Goal: Browse casually: Explore the website without a specific task or goal

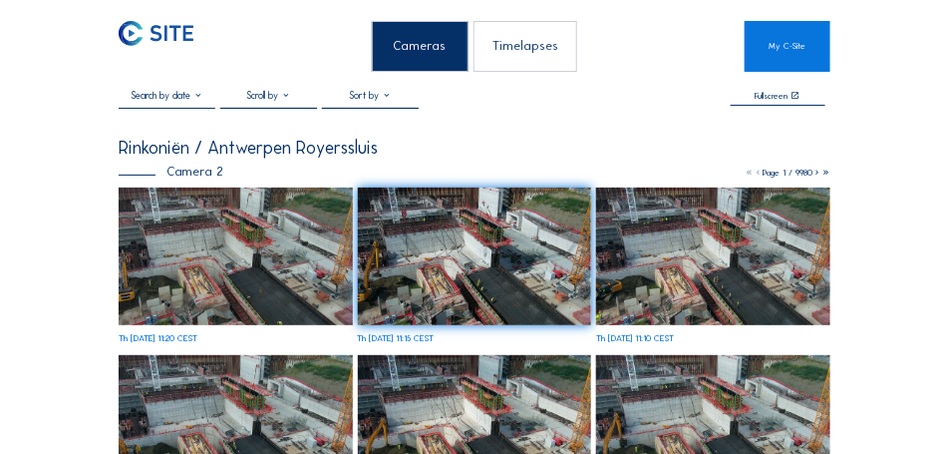
click at [154, 224] on img at bounding box center [236, 256] width 234 height 138
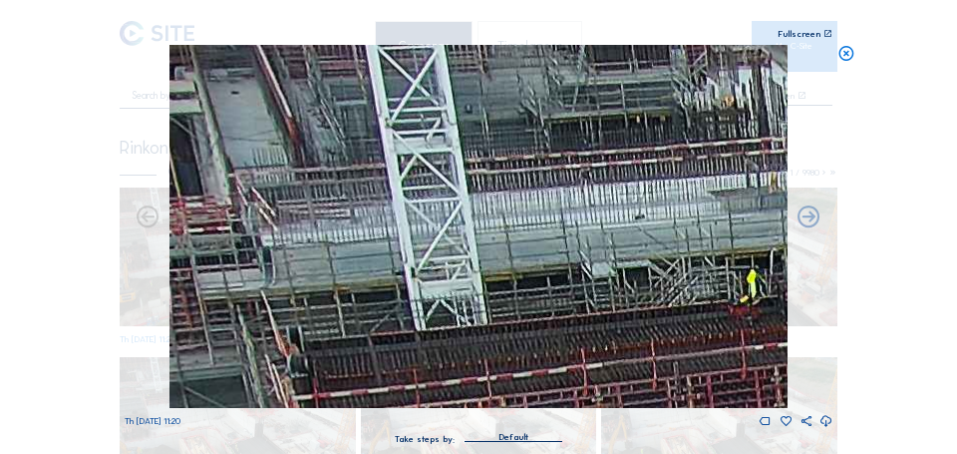
click at [254, 164] on img at bounding box center [478, 226] width 619 height 363
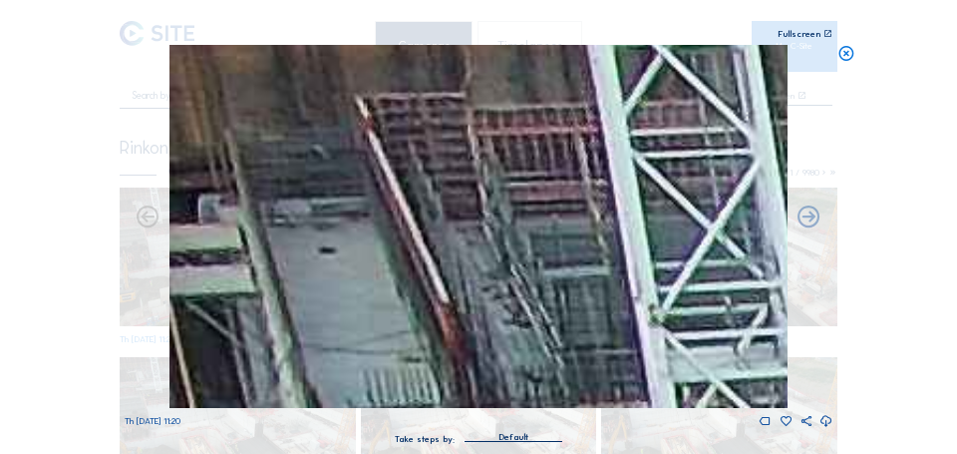
drag, startPoint x: 288, startPoint y: 196, endPoint x: 305, endPoint y: 212, distance: 23.3
click at [304, 212] on img at bounding box center [478, 226] width 619 height 363
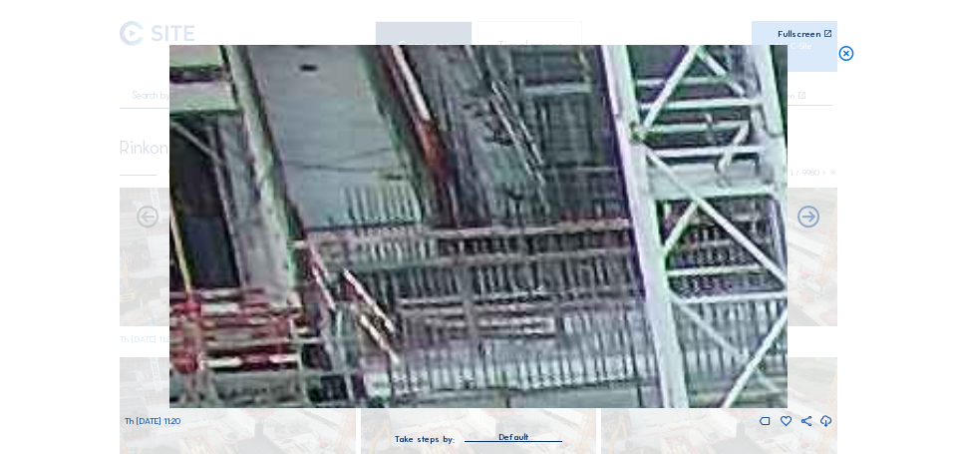
drag, startPoint x: 315, startPoint y: 282, endPoint x: 289, endPoint y: 89, distance: 195.1
click at [290, 90] on img at bounding box center [478, 226] width 619 height 363
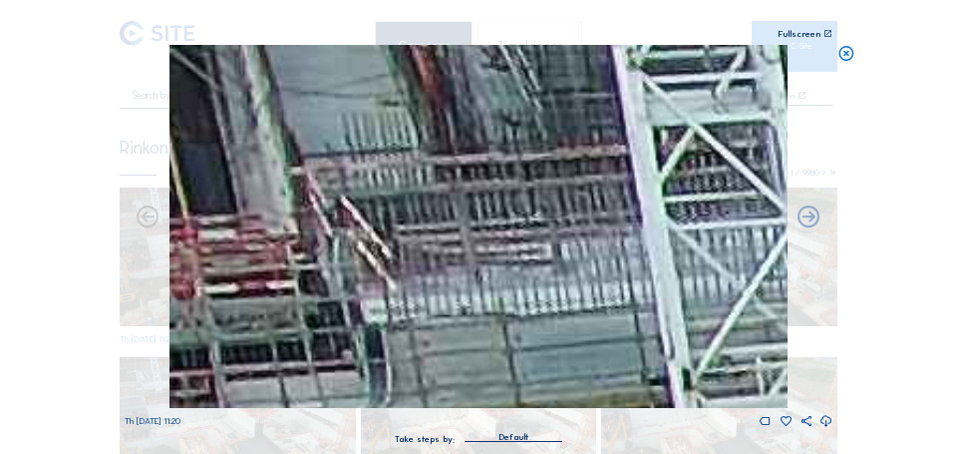
drag, startPoint x: 335, startPoint y: 243, endPoint x: 330, endPoint y: 201, distance: 42.2
click at [328, 195] on img at bounding box center [478, 226] width 619 height 363
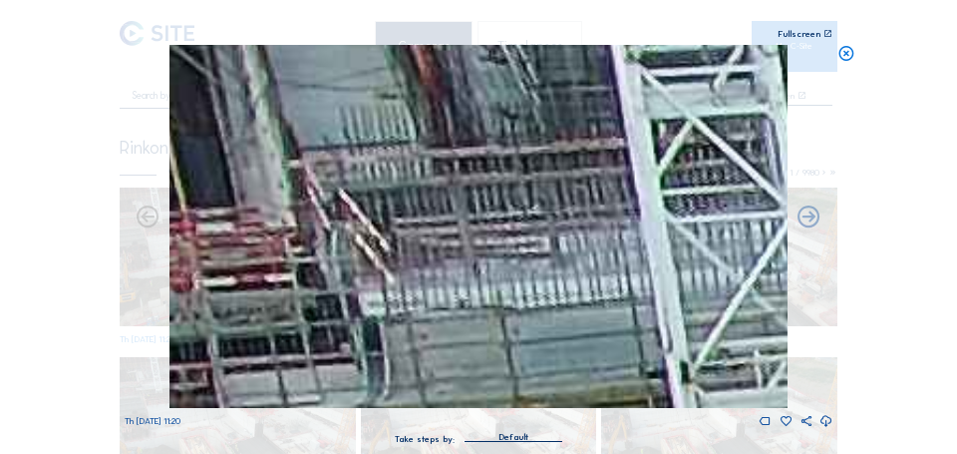
drag, startPoint x: 338, startPoint y: 156, endPoint x: 338, endPoint y: 200, distance: 44.9
click at [338, 200] on img at bounding box center [478, 226] width 619 height 363
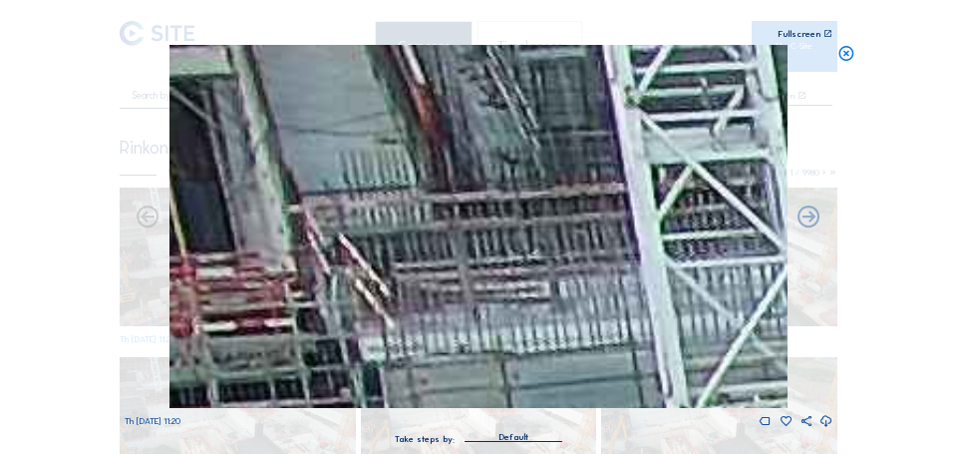
drag, startPoint x: 354, startPoint y: 279, endPoint x: 348, endPoint y: 230, distance: 49.2
click at [361, 307] on img at bounding box center [478, 226] width 619 height 363
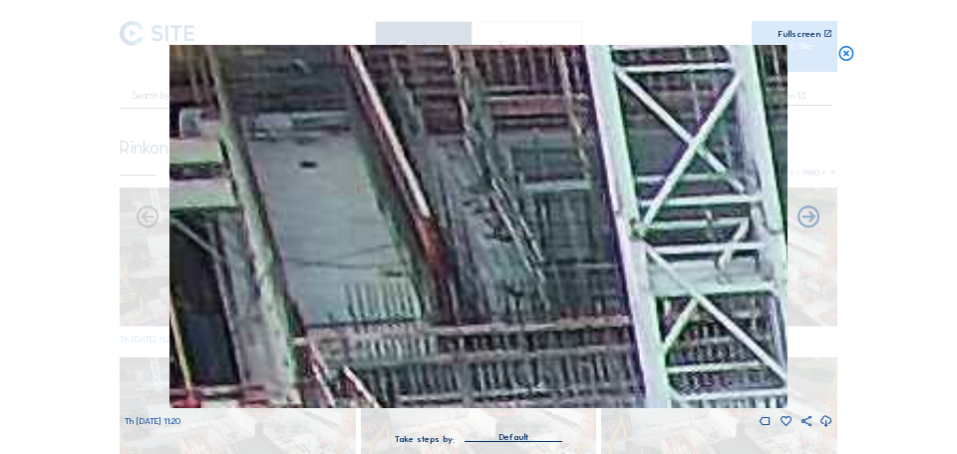
click at [334, 210] on img at bounding box center [478, 226] width 619 height 363
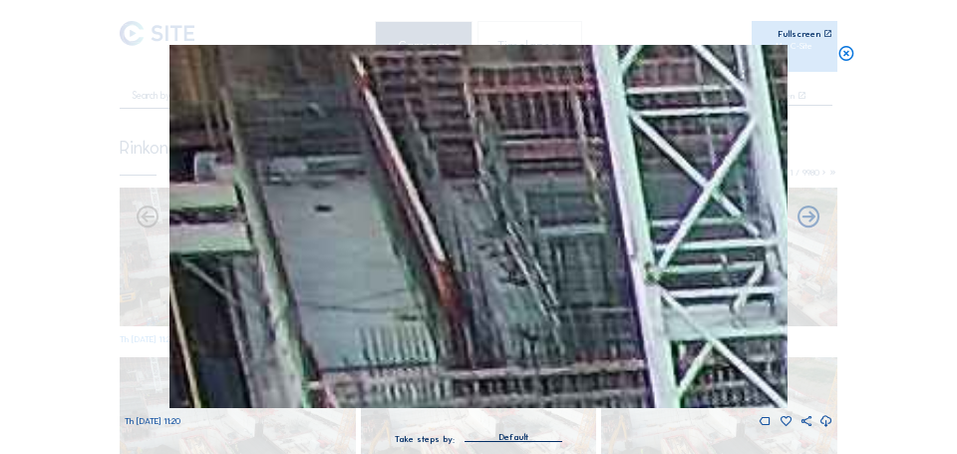
click at [316, 161] on img at bounding box center [478, 226] width 619 height 363
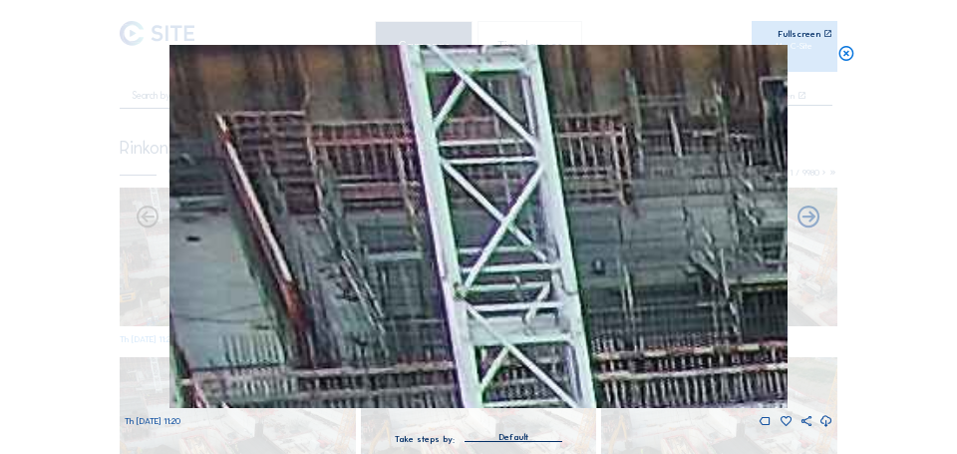
click at [299, 240] on img at bounding box center [478, 226] width 619 height 363
drag, startPoint x: 249, startPoint y: 199, endPoint x: 322, endPoint y: 206, distance: 73.1
click at [193, 199] on img at bounding box center [478, 226] width 619 height 363
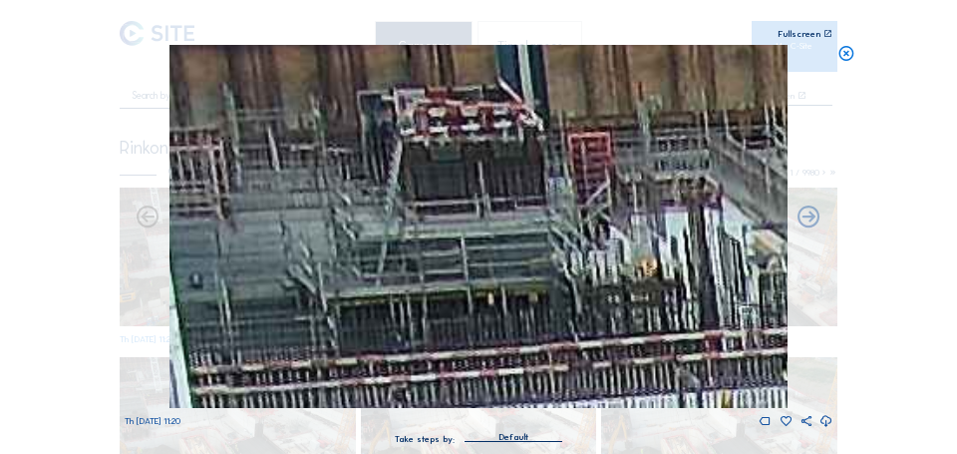
drag, startPoint x: 415, startPoint y: 225, endPoint x: 479, endPoint y: 234, distance: 64.4
click at [362, 237] on img at bounding box center [478, 226] width 619 height 363
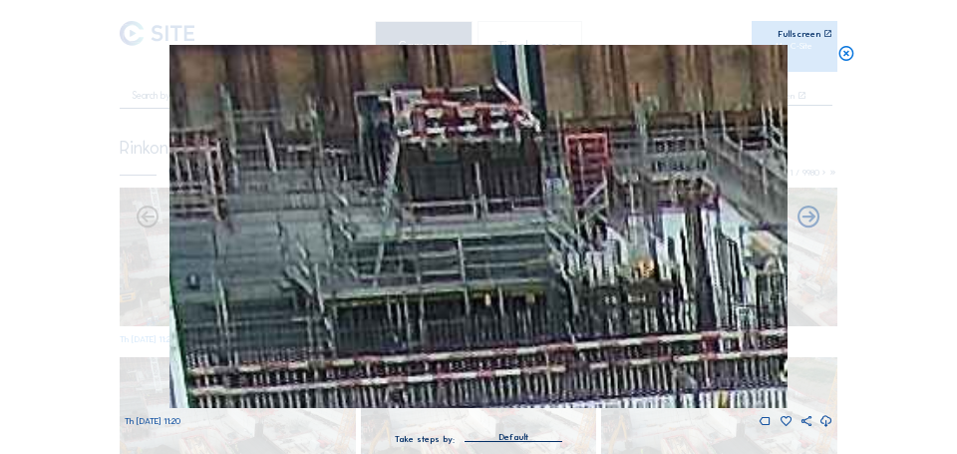
drag, startPoint x: 552, startPoint y: 225, endPoint x: 295, endPoint y: 234, distance: 257.4
click at [295, 233] on img at bounding box center [478, 226] width 619 height 363
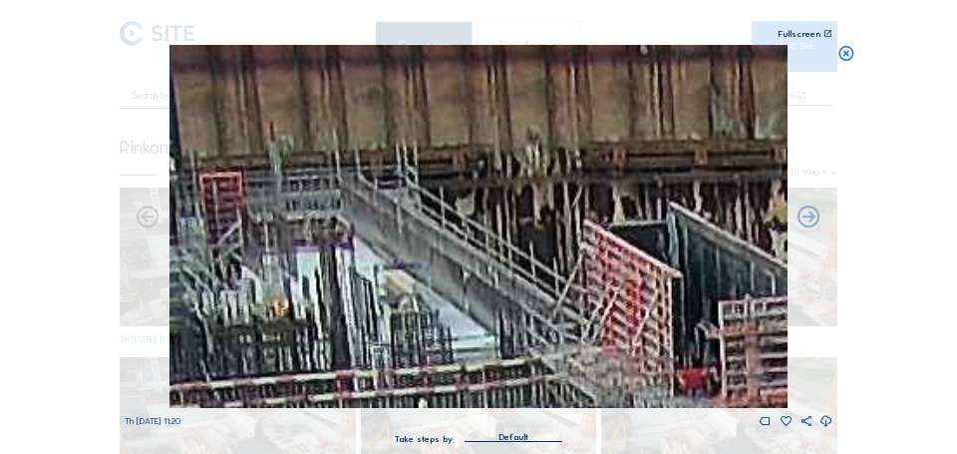
drag, startPoint x: 438, startPoint y: 248, endPoint x: 566, endPoint y: 210, distance: 134.1
click at [388, 255] on img at bounding box center [478, 226] width 619 height 363
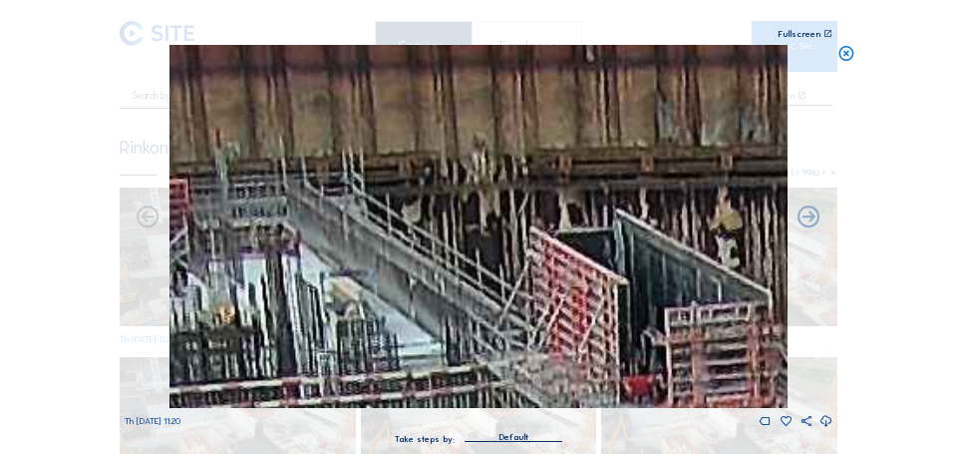
drag, startPoint x: 562, startPoint y: 209, endPoint x: 470, endPoint y: 186, distance: 95.5
click at [238, 220] on img at bounding box center [478, 226] width 619 height 363
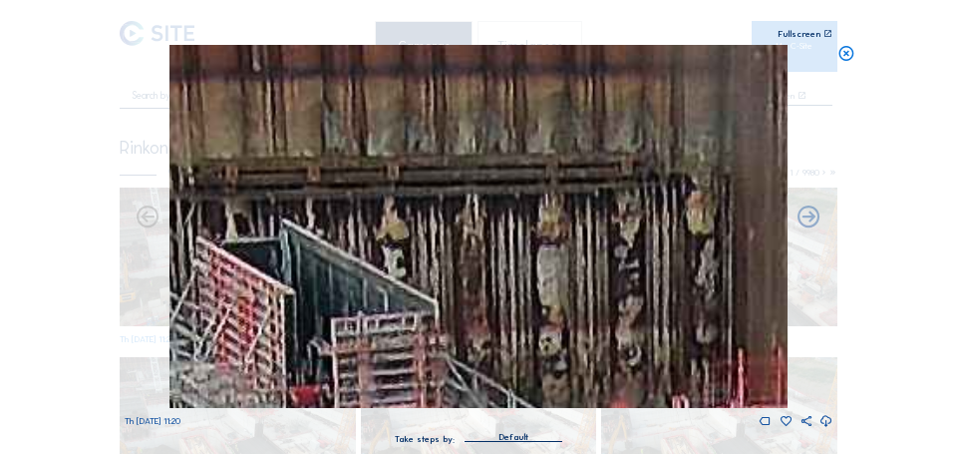
drag, startPoint x: 427, startPoint y: 187, endPoint x: 690, endPoint y: 197, distance: 263.4
click at [719, 187] on img at bounding box center [478, 226] width 619 height 363
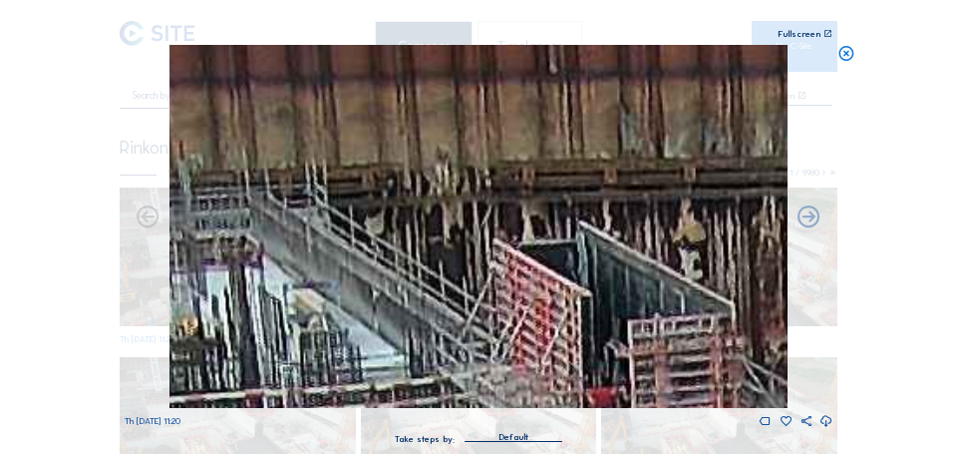
drag, startPoint x: 460, startPoint y: 220, endPoint x: 565, endPoint y: 220, distance: 105.7
click at [685, 206] on img at bounding box center [478, 226] width 619 height 363
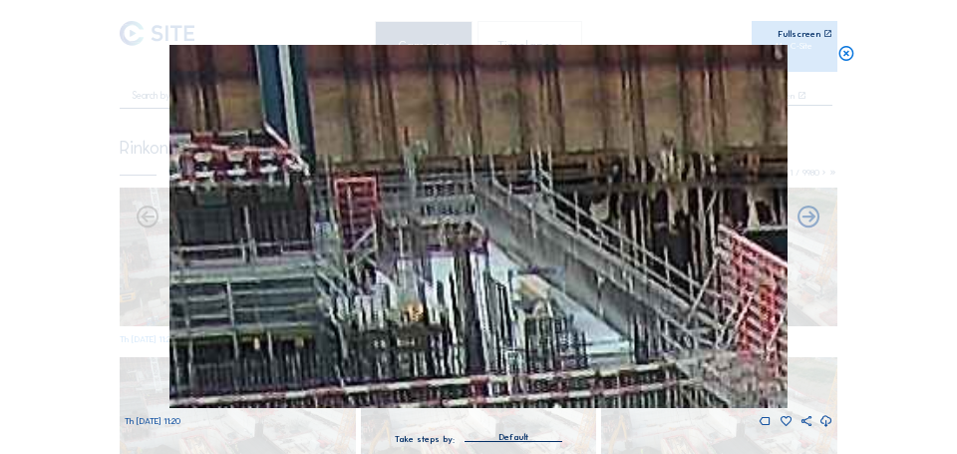
drag, startPoint x: 565, startPoint y: 220, endPoint x: 529, endPoint y: 214, distance: 36.4
click at [565, 217] on img at bounding box center [478, 226] width 619 height 363
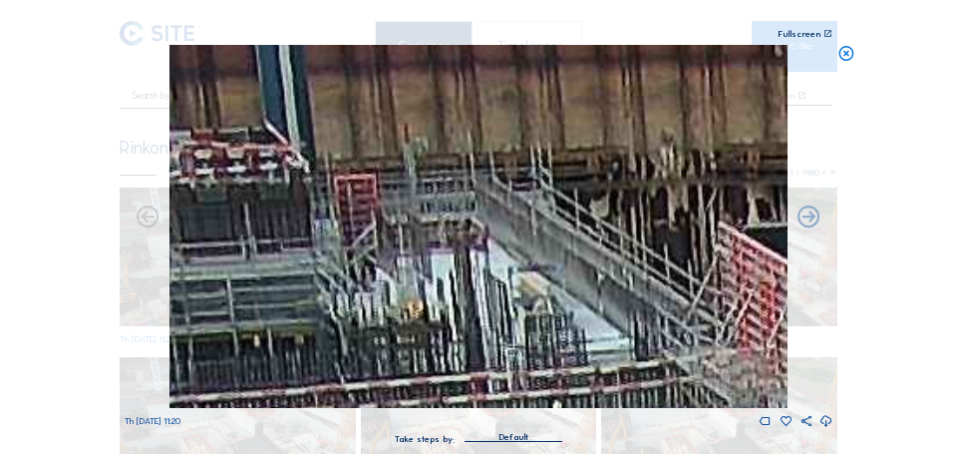
click at [842, 51] on icon at bounding box center [846, 54] width 18 height 19
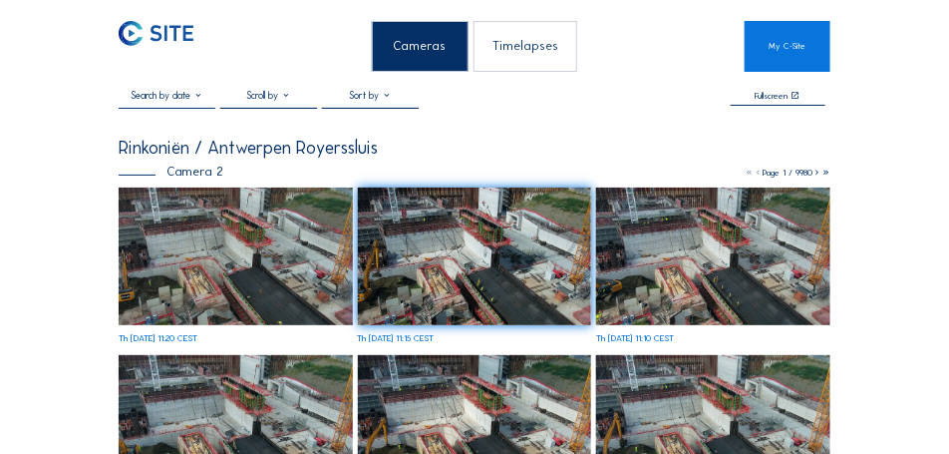
click at [132, 25] on img at bounding box center [156, 33] width 75 height 25
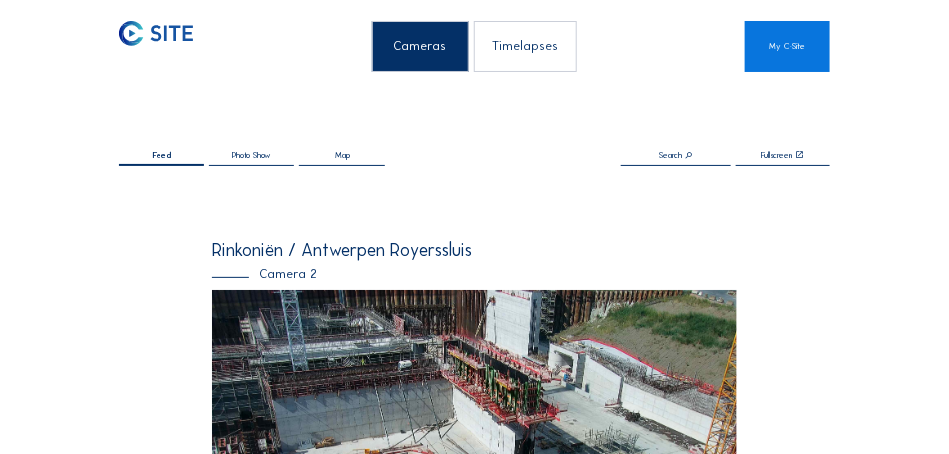
click at [157, 39] on img at bounding box center [156, 33] width 75 height 25
click at [141, 43] on img at bounding box center [156, 33] width 75 height 25
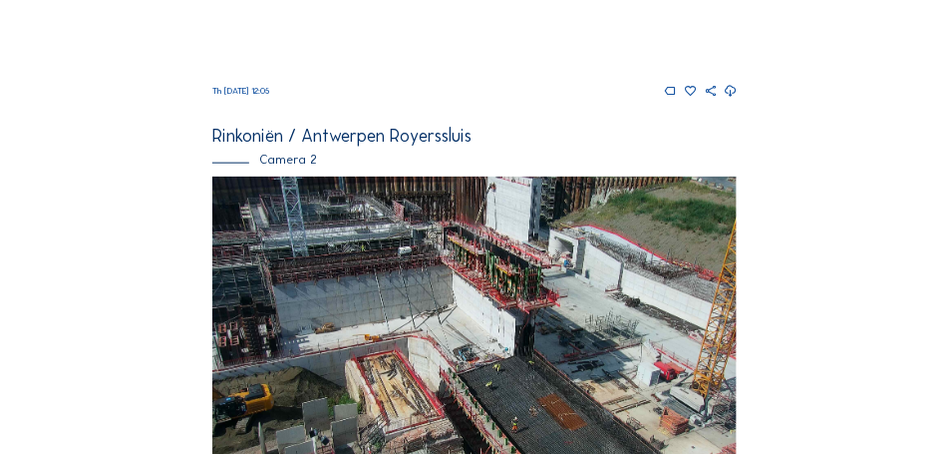
scroll to position [598, 0]
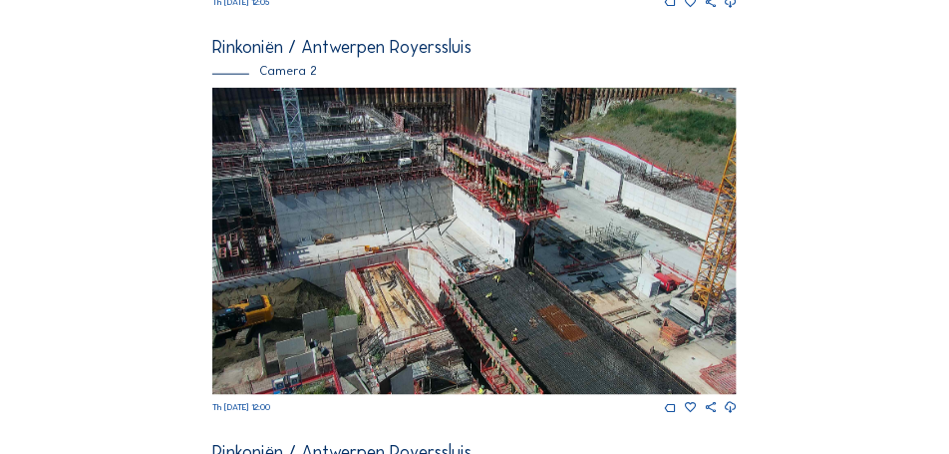
click at [319, 207] on img at bounding box center [474, 242] width 524 height 308
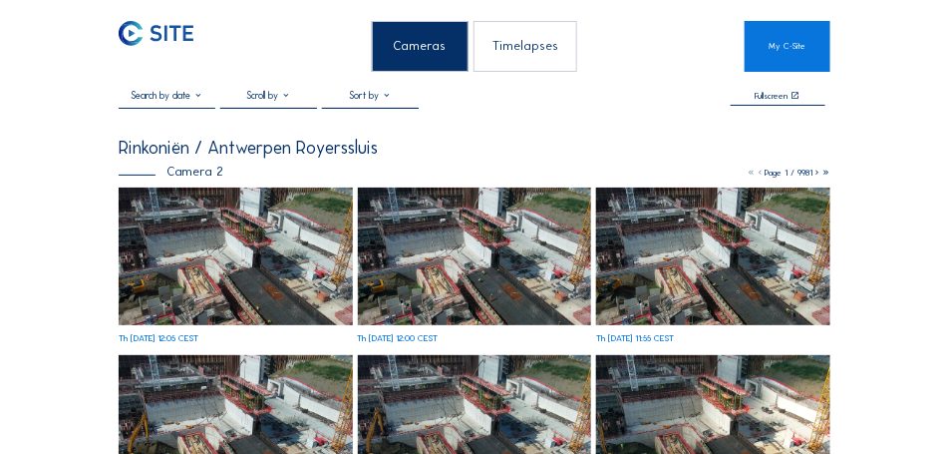
click at [196, 217] on img at bounding box center [236, 256] width 234 height 138
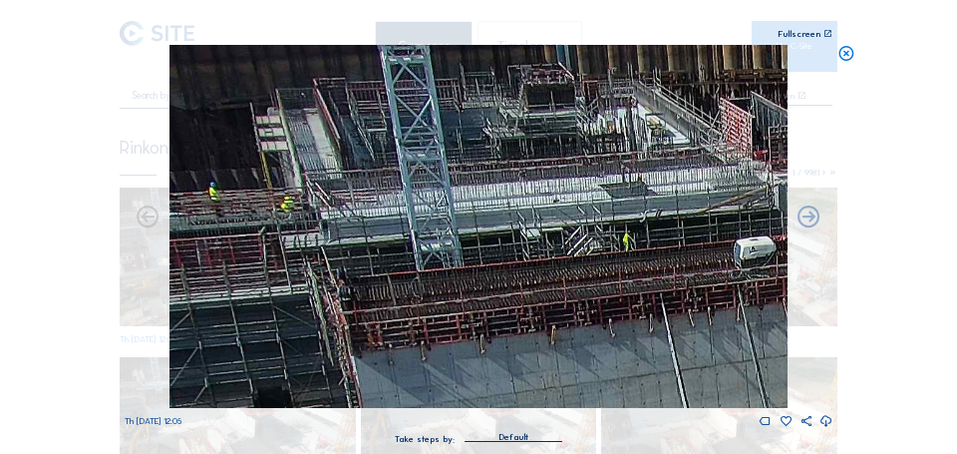
drag, startPoint x: 212, startPoint y: 96, endPoint x: 347, endPoint y: 163, distance: 150.7
click at [347, 163] on img at bounding box center [478, 226] width 619 height 363
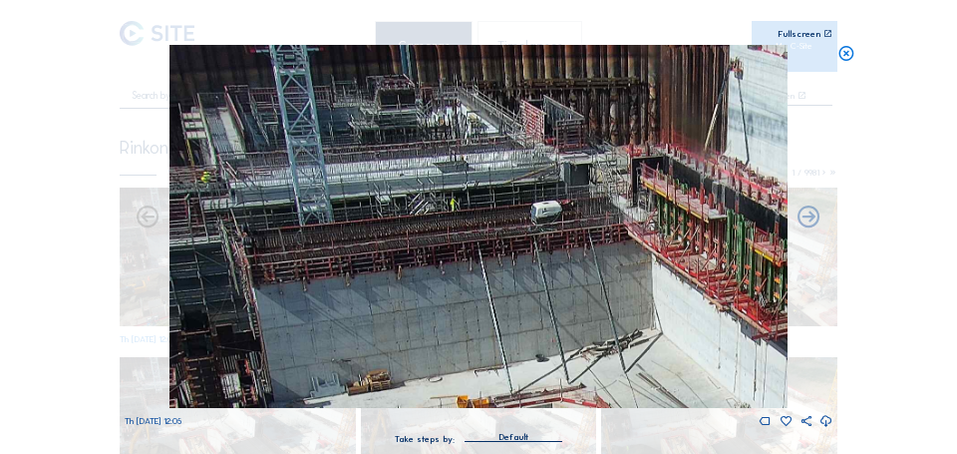
drag, startPoint x: 403, startPoint y: 140, endPoint x: 353, endPoint y: 186, distance: 68.4
click at [353, 186] on img at bounding box center [478, 226] width 619 height 363
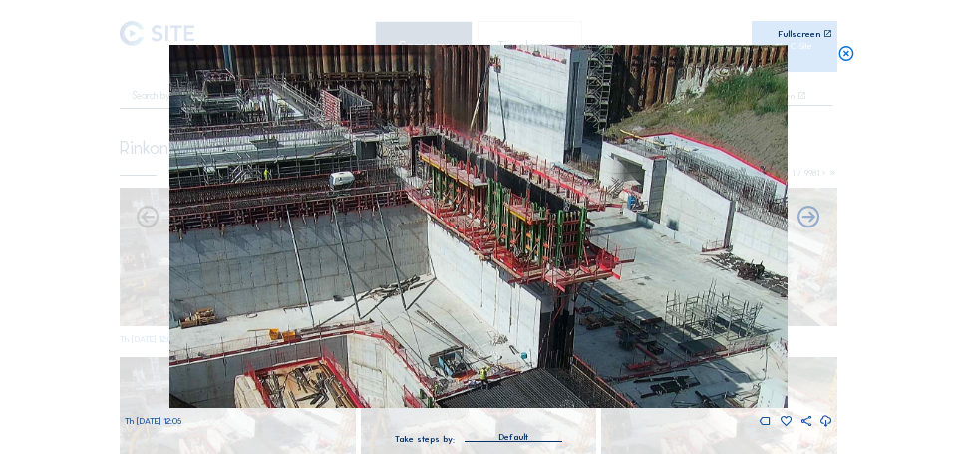
drag, startPoint x: 312, startPoint y: 171, endPoint x: 299, endPoint y: 174, distance: 13.3
click at [299, 174] on img at bounding box center [478, 226] width 619 height 363
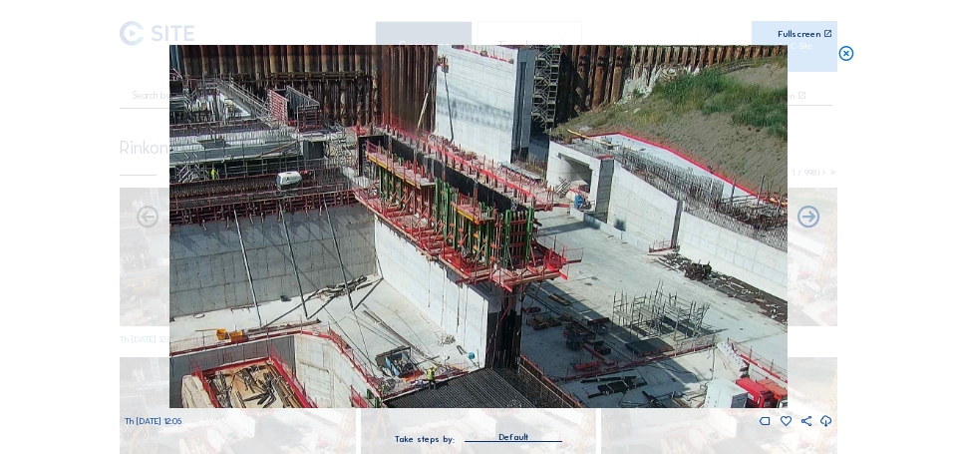
drag, startPoint x: 439, startPoint y: 132, endPoint x: 399, endPoint y: 161, distance: 49.3
click at [399, 161] on img at bounding box center [478, 226] width 619 height 363
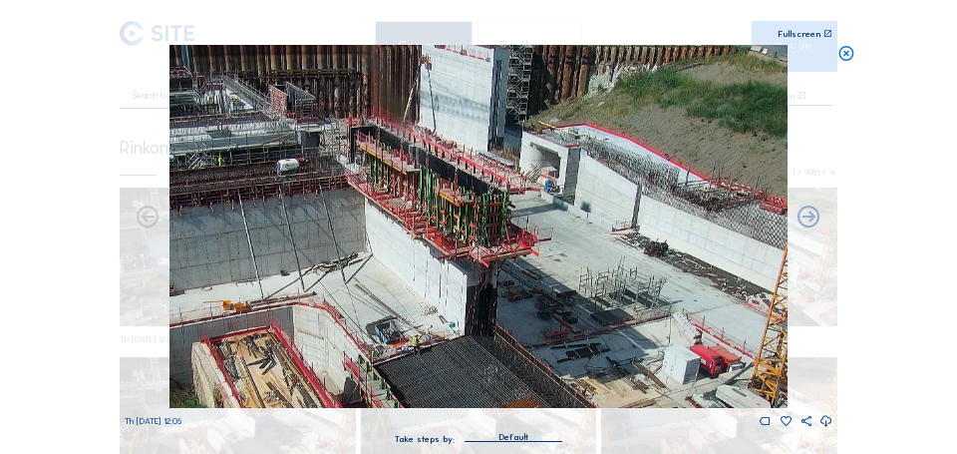
drag, startPoint x: 444, startPoint y: 78, endPoint x: 431, endPoint y: 117, distance: 41.0
click at [431, 117] on img at bounding box center [478, 226] width 619 height 363
